Goal: Transaction & Acquisition: Obtain resource

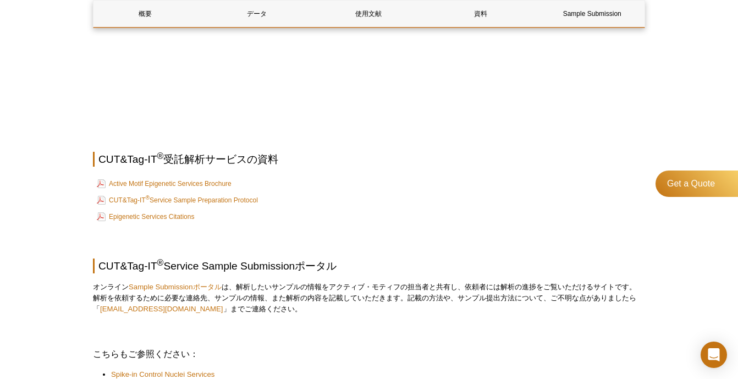
scroll to position [1595, 0]
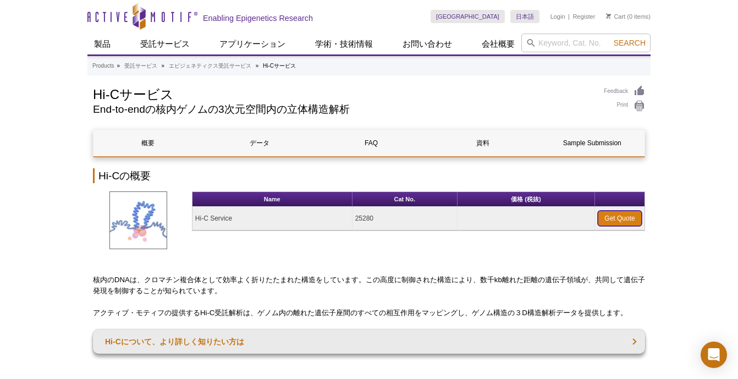
click at [617, 217] on link "Get Quote" at bounding box center [620, 218] width 44 height 15
